Goal: Information Seeking & Learning: Learn about a topic

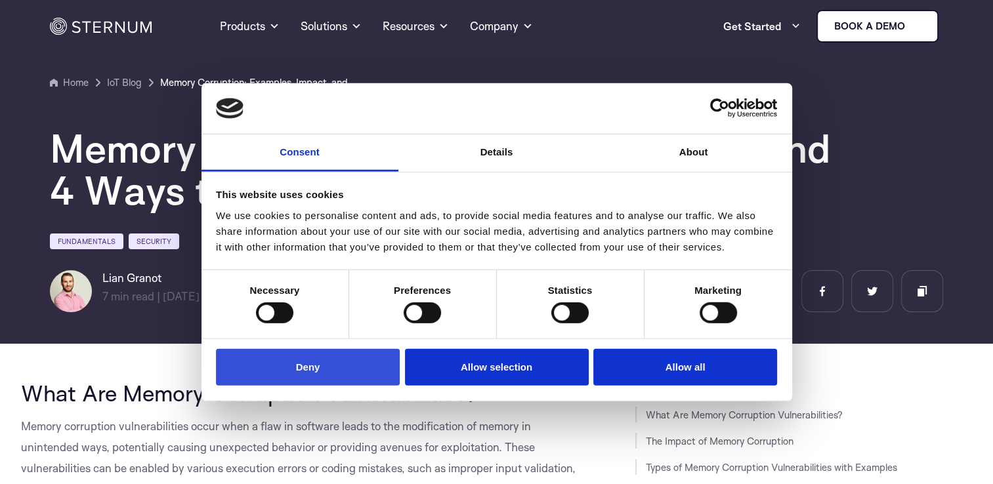
click at [328, 370] on button "Deny" at bounding box center [308, 366] width 184 height 37
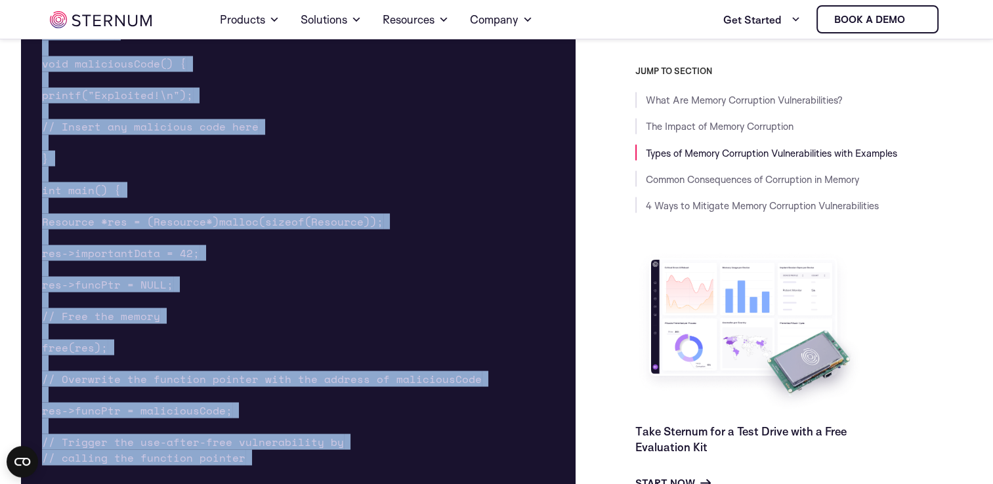
scroll to position [2351, 0]
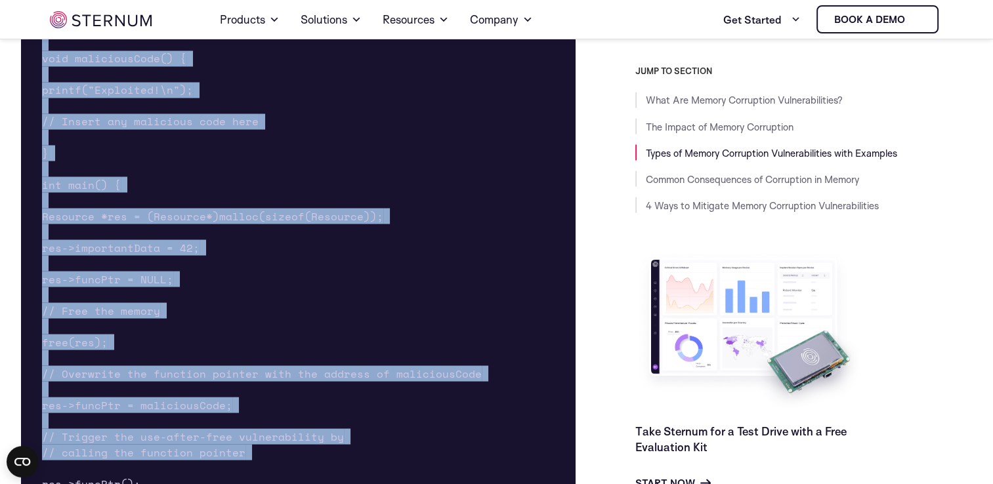
drag, startPoint x: 21, startPoint y: 394, endPoint x: 360, endPoint y: 474, distance: 348.6
copy div "What Are Memory Corruption Vulnerabilities? Memory corruption vulnerabilities o…"
